Goal: Find specific page/section: Find specific page/section

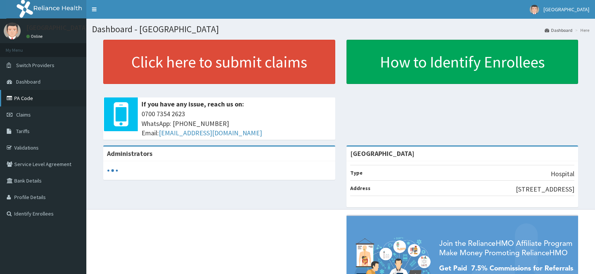
click at [27, 100] on link "PA Code" at bounding box center [43, 98] width 86 height 17
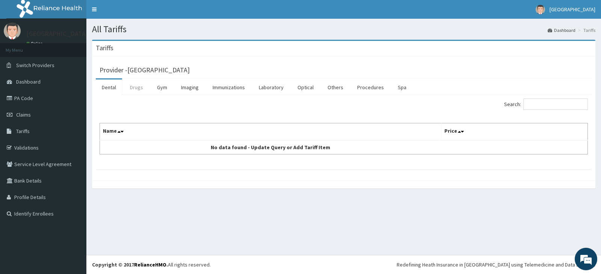
click at [141, 87] on link "Drugs" at bounding box center [136, 88] width 25 height 16
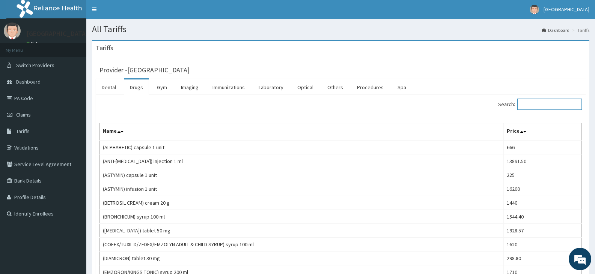
click at [553, 105] on input "Search:" at bounding box center [549, 104] width 65 height 11
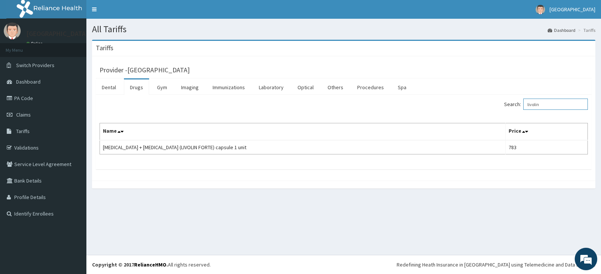
type input "livolin"
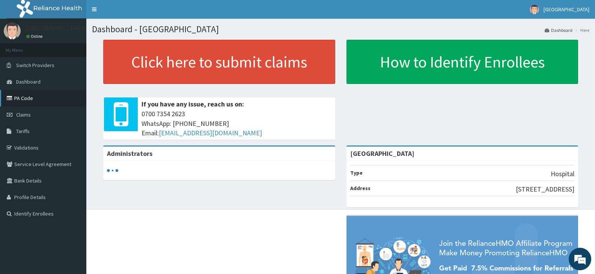
click at [31, 97] on link "PA Code" at bounding box center [43, 98] width 86 height 17
